Goal: Find specific fact: Find specific fact

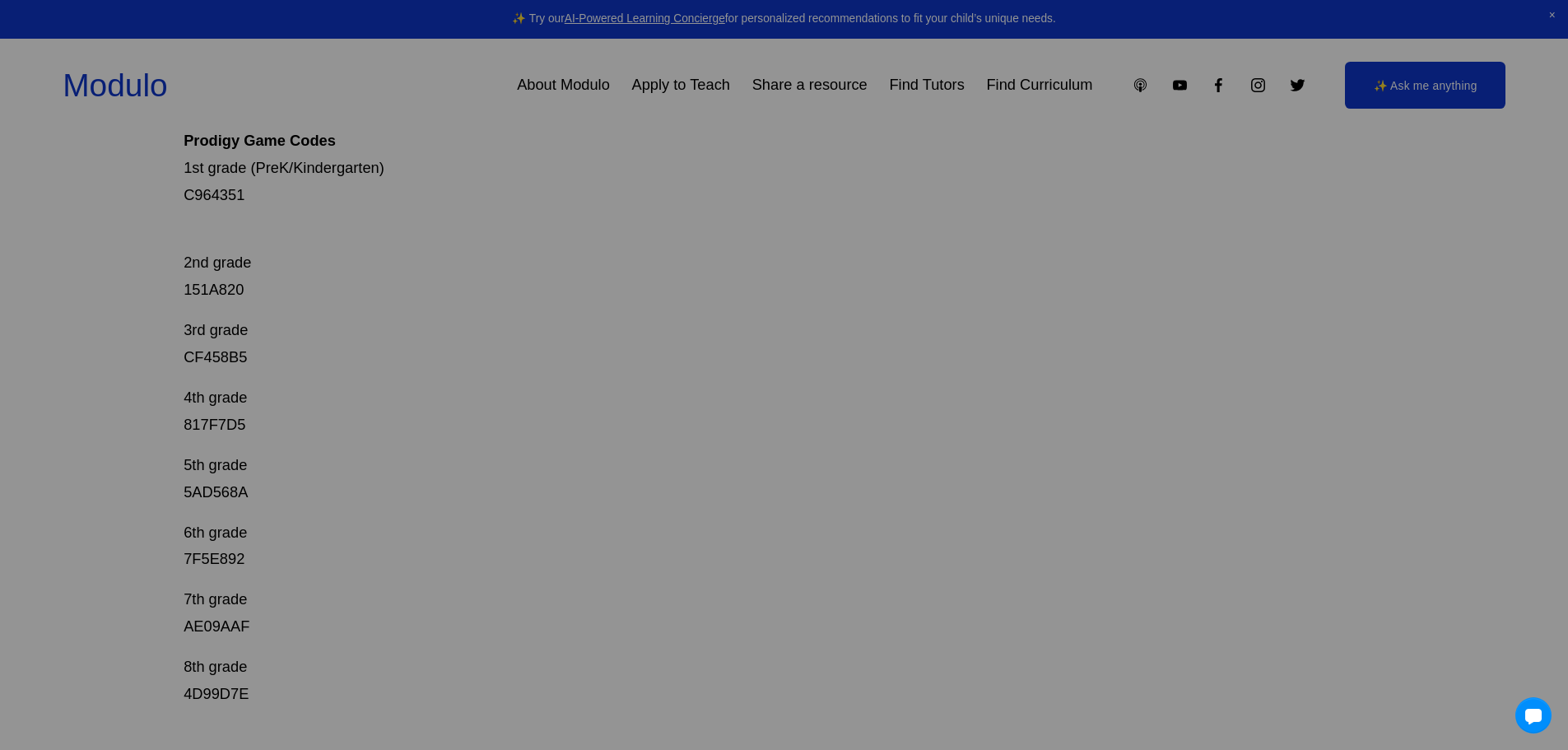
scroll to position [330, 0]
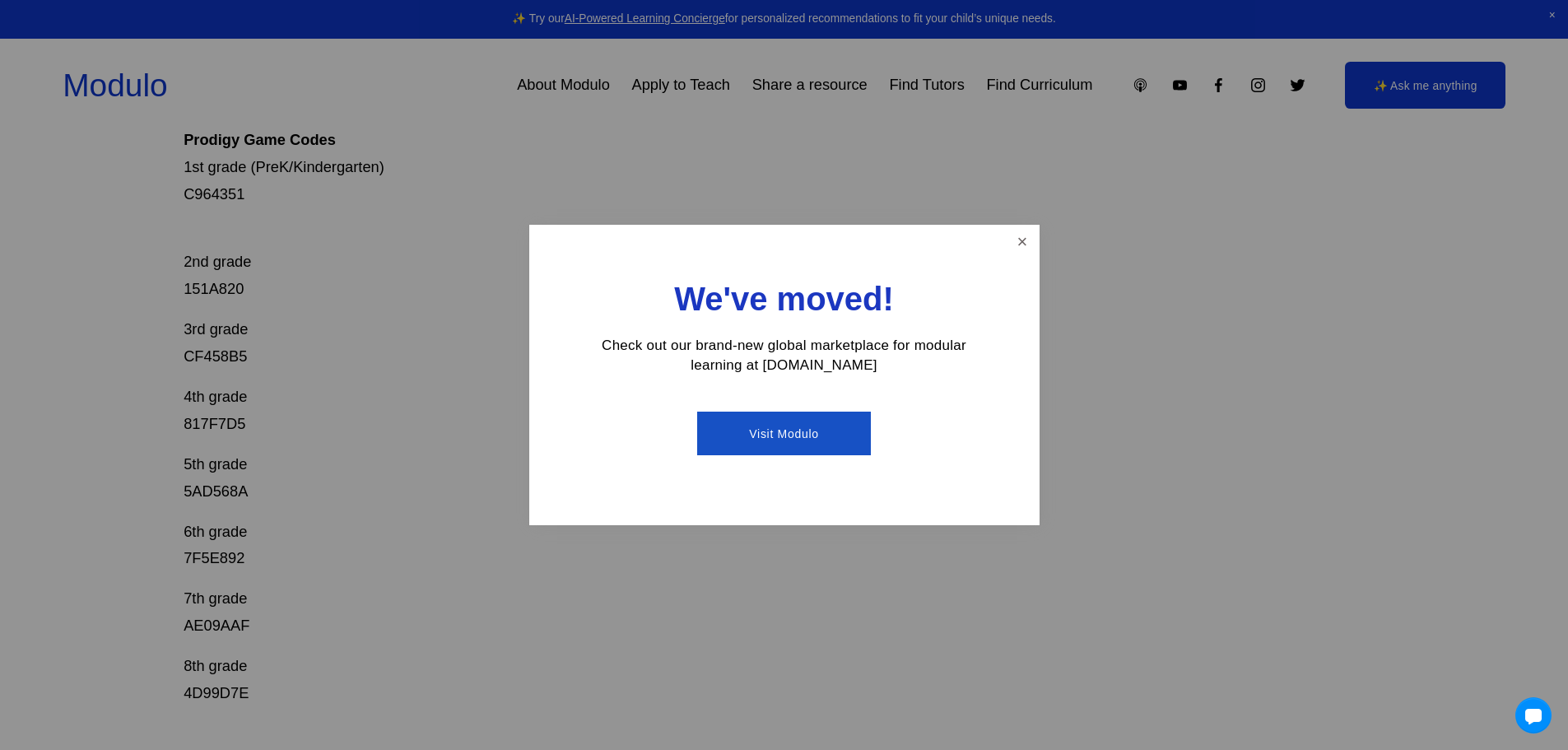
click at [1010, 258] on div "We've moved! Check out our brand-new global marketplace for modular learning at…" at bounding box center [784, 375] width 510 height 301
click at [1014, 240] on link "Close" at bounding box center [1022, 242] width 29 height 29
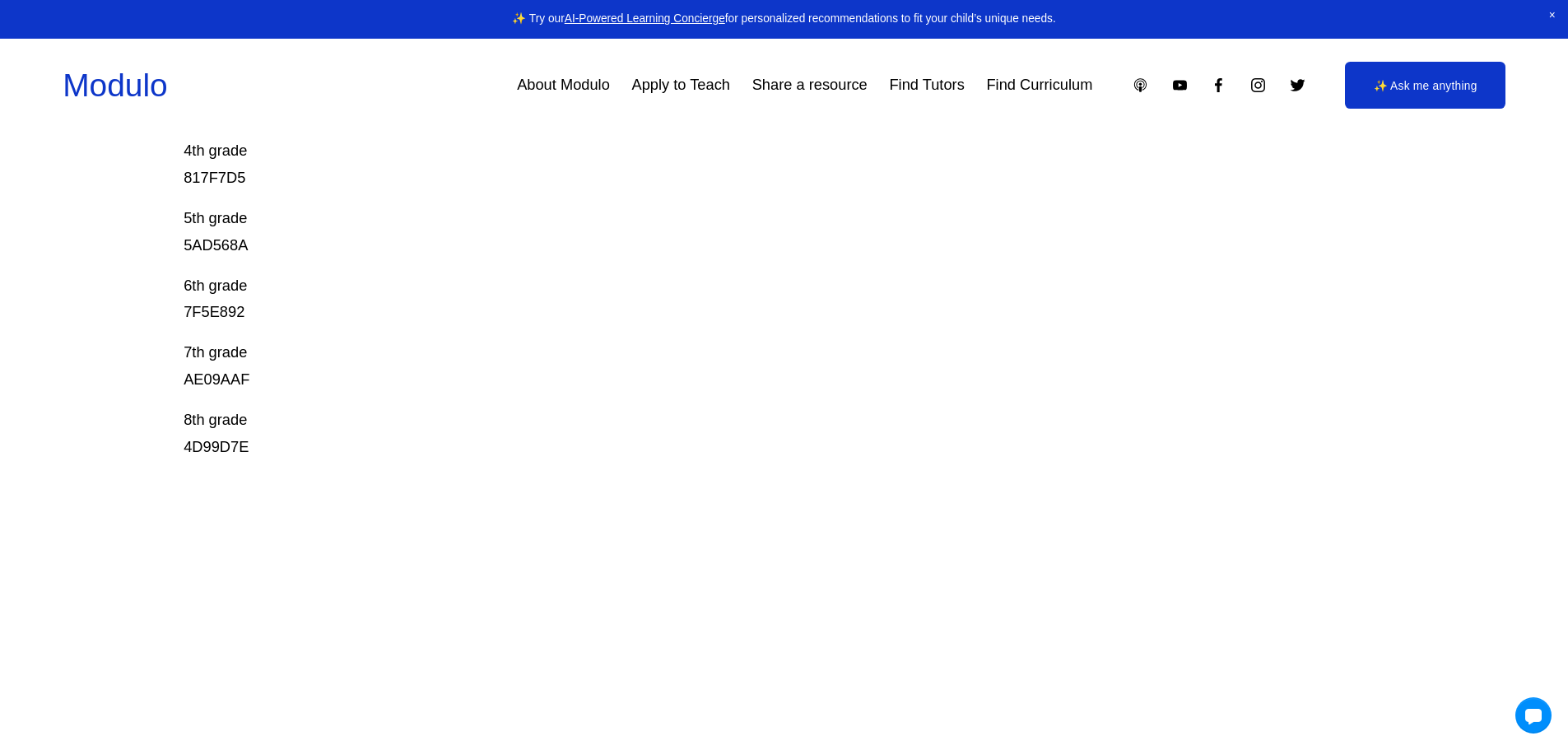
scroll to position [577, 0]
click at [209, 308] on p "6th grade 7F5E892" at bounding box center [723, 299] width 1080 height 54
copy p "7F5E892"
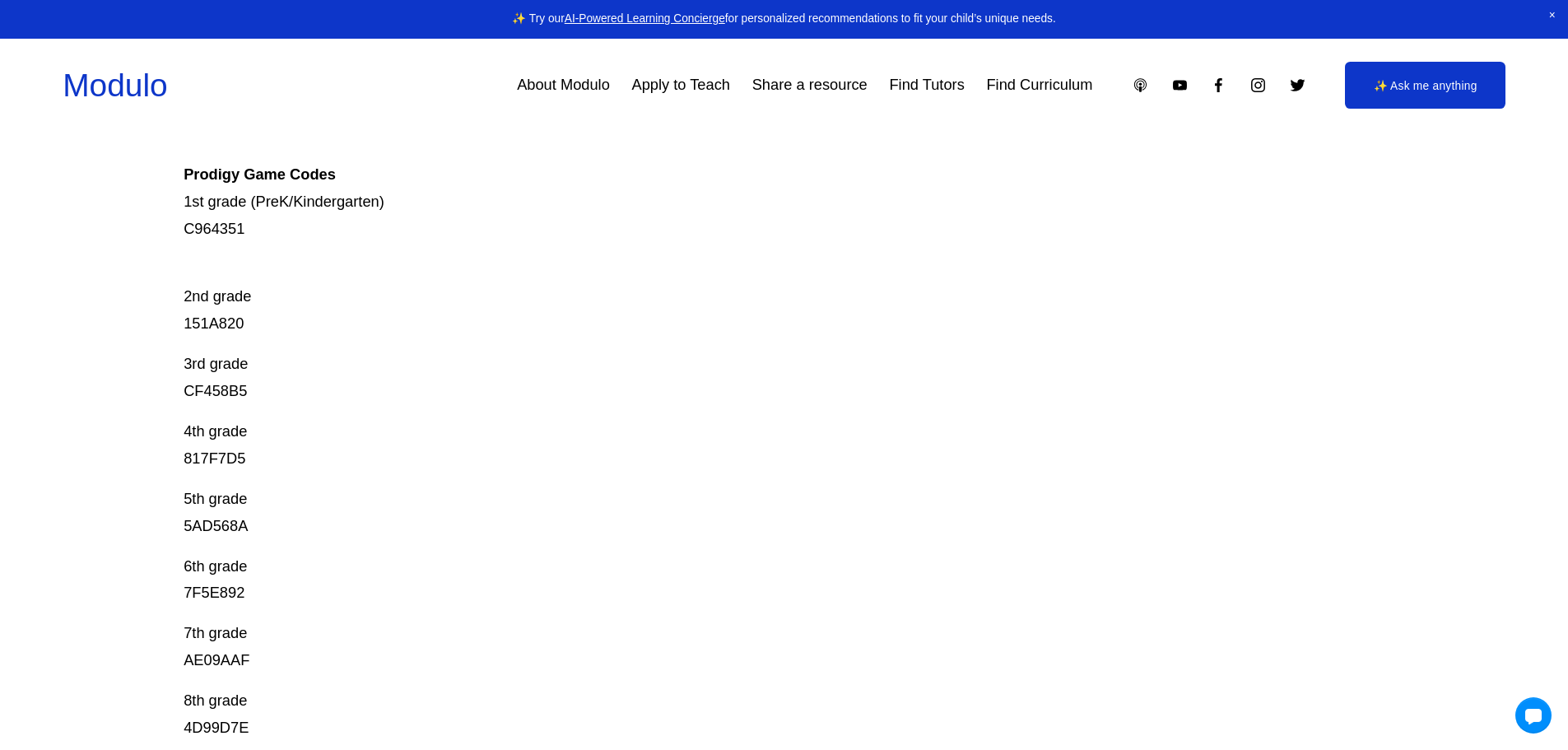
scroll to position [330, 0]
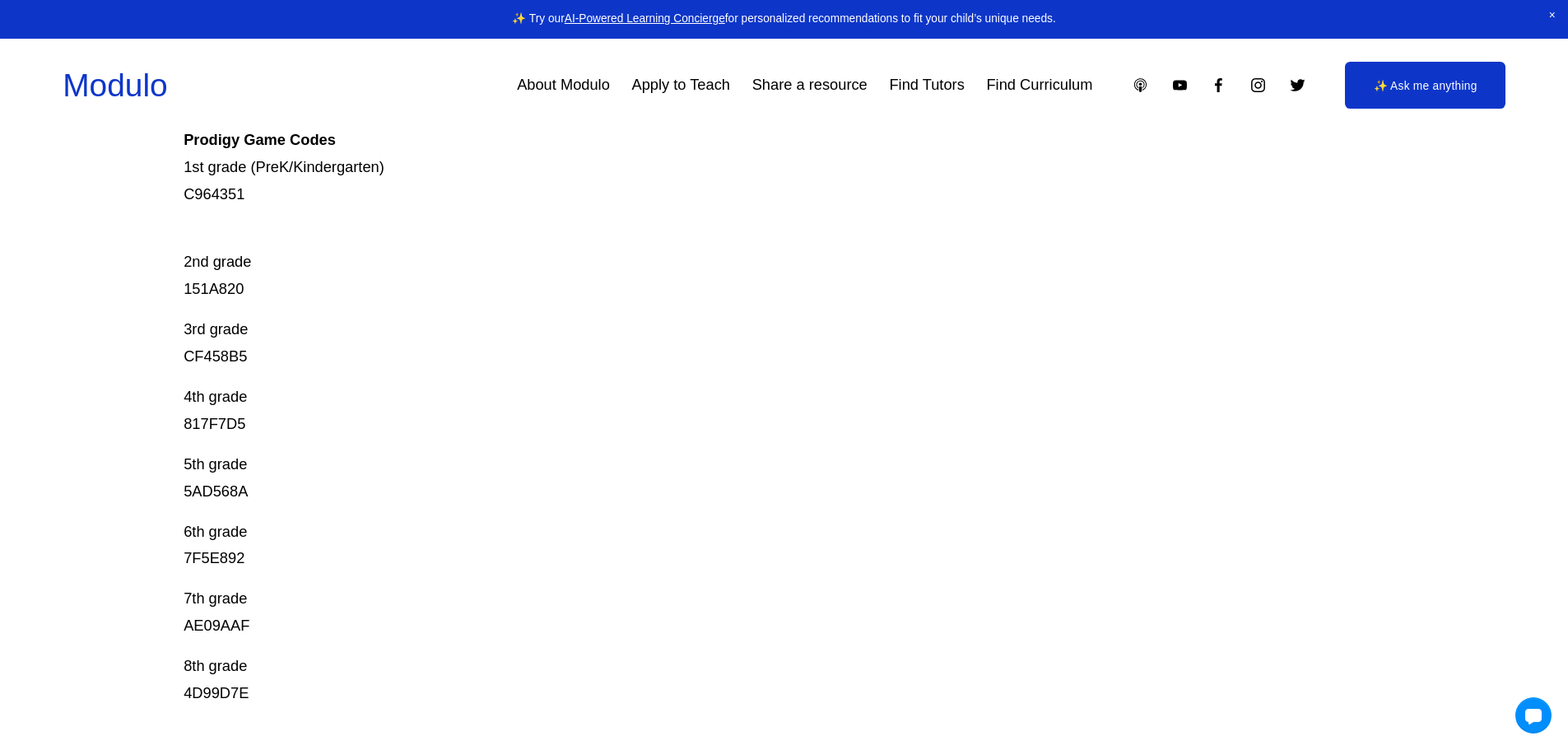
click at [218, 195] on p "Prodigy is our go-to mastery- based tool to give kids lots of fun, engaging mat…" at bounding box center [723, 99] width 1080 height 217
copy p "C964351"
